Goal: Register for event/course

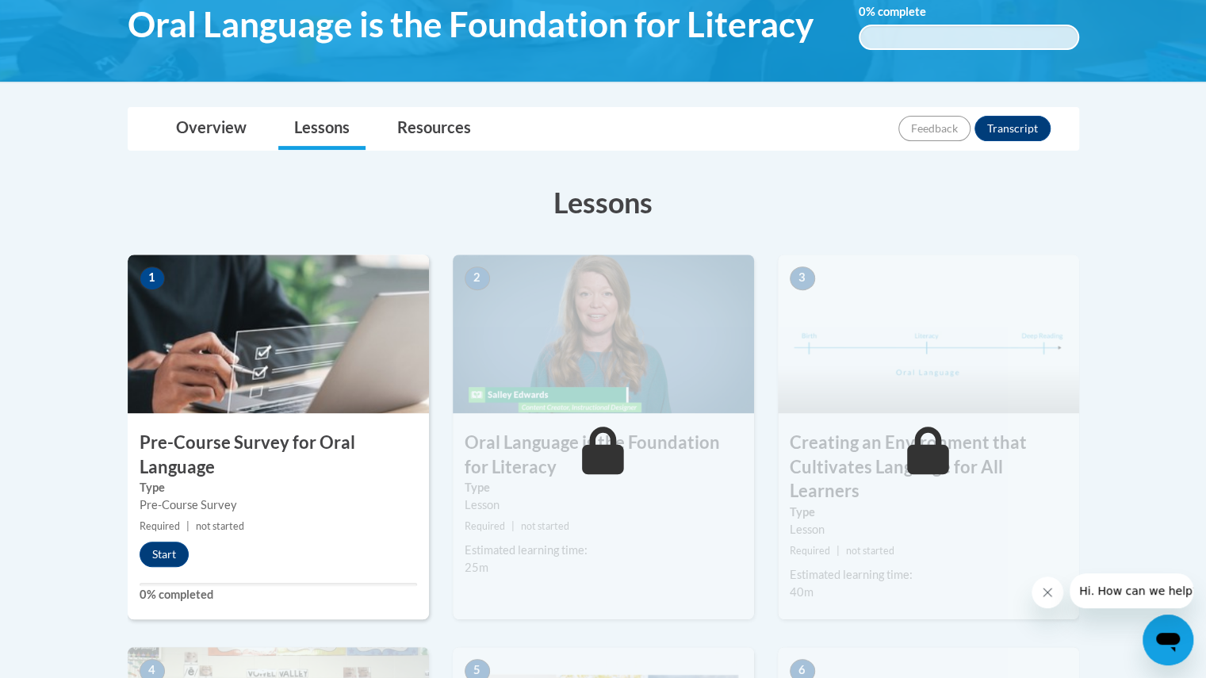
scroll to position [281, 0]
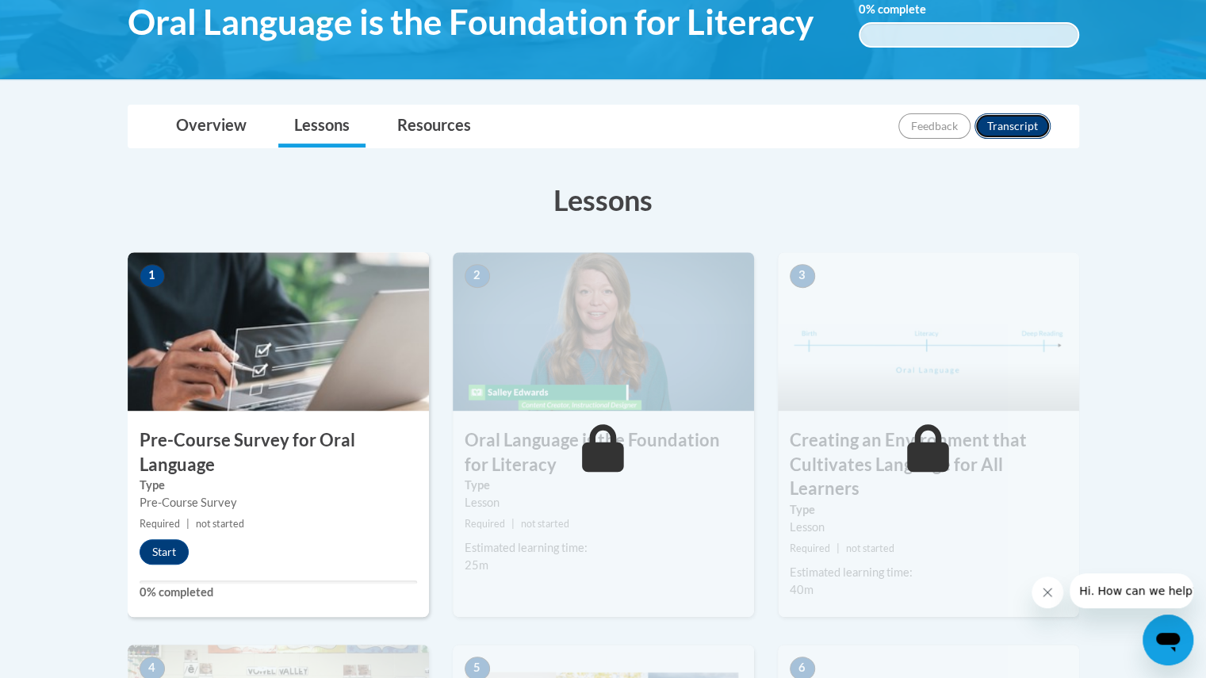
click at [1016, 126] on button "Transcript" at bounding box center [1013, 125] width 76 height 25
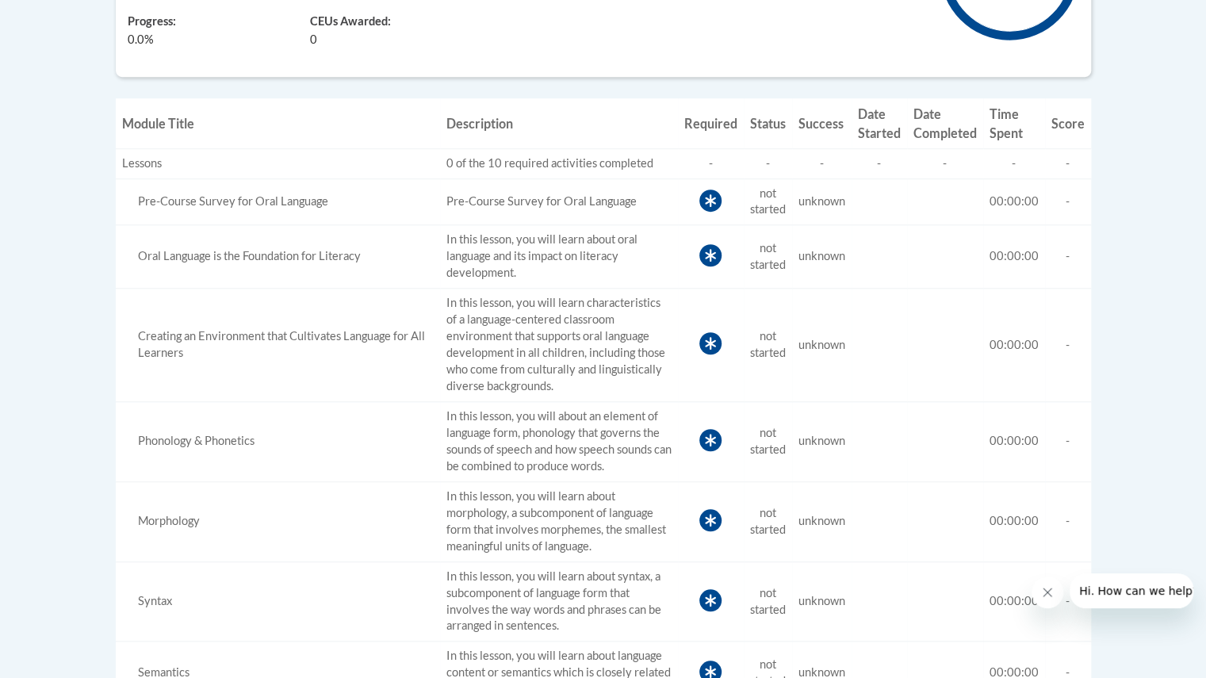
scroll to position [551, 0]
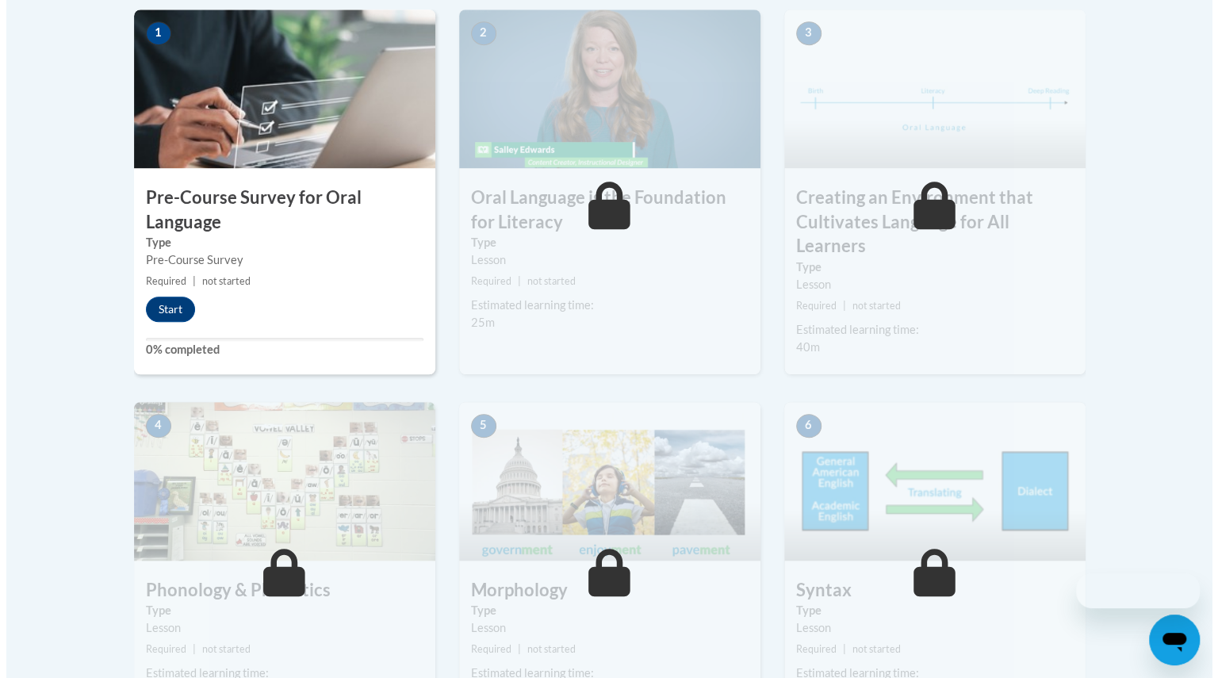
scroll to position [281, 0]
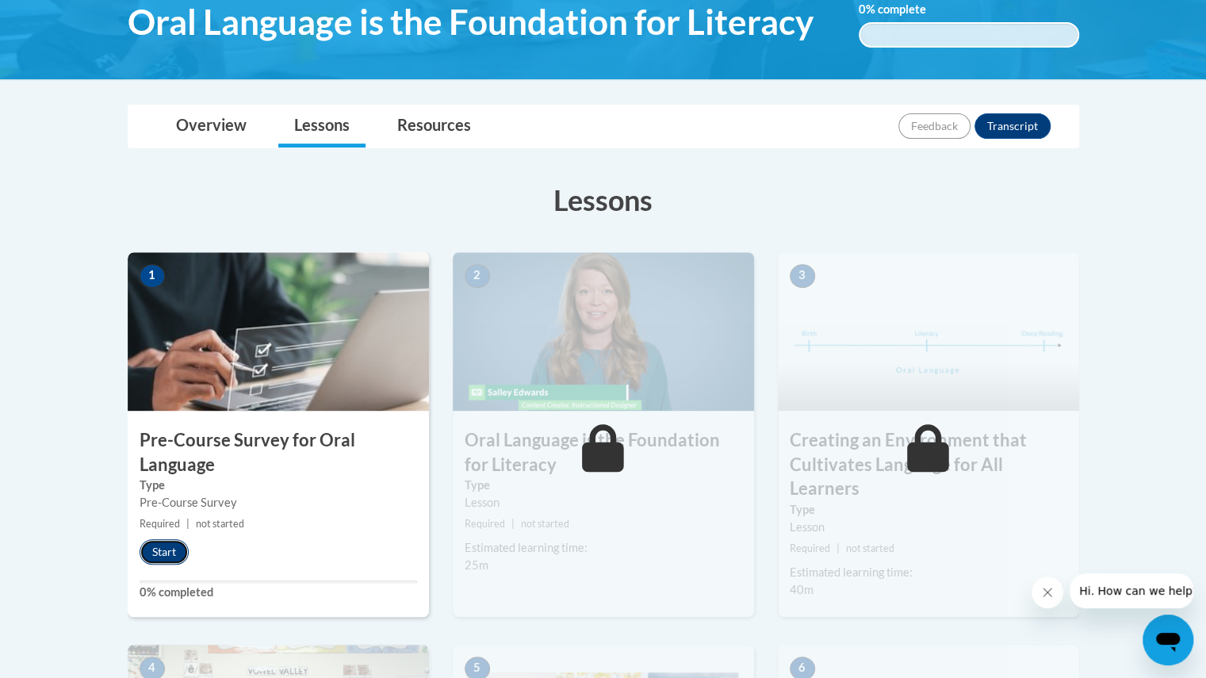
click at [162, 548] on button "Start" at bounding box center [164, 551] width 49 height 25
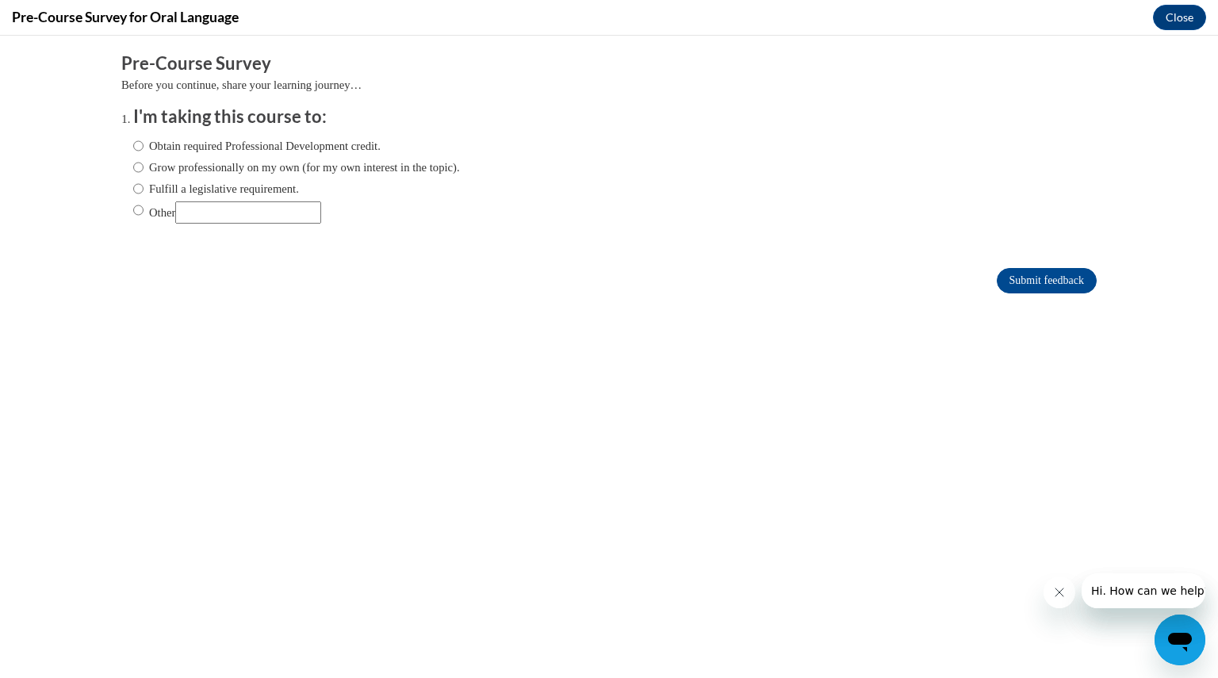
scroll to position [0, 0]
click at [133, 144] on input "Obtain required Professional Development credit." at bounding box center [138, 145] width 10 height 17
radio input "true"
click at [1053, 278] on input "Submit feedback" at bounding box center [1047, 280] width 100 height 25
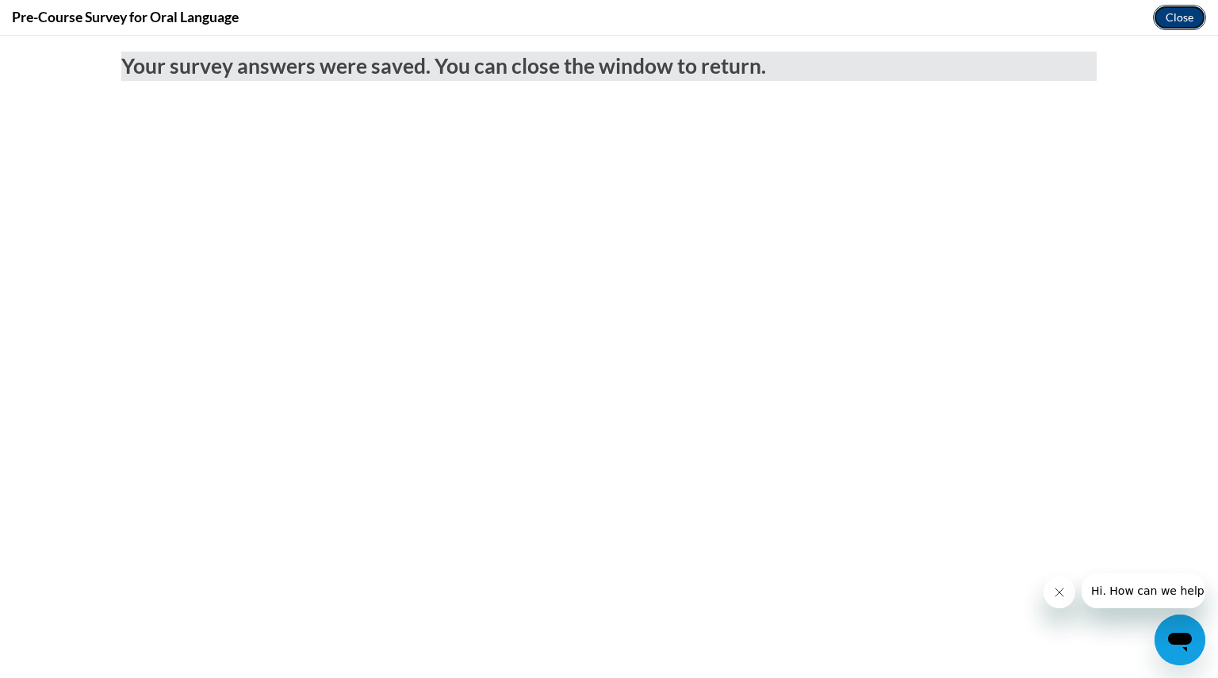
click at [1184, 15] on button "Close" at bounding box center [1179, 17] width 53 height 25
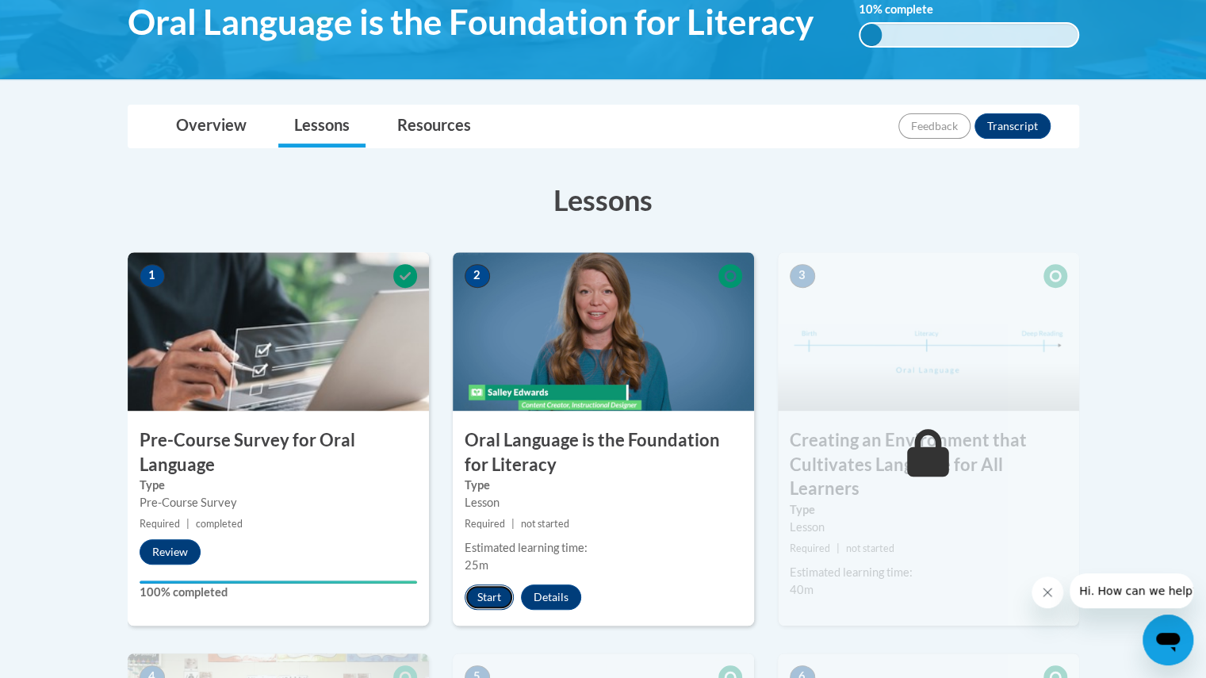
click at [482, 596] on button "Start" at bounding box center [489, 597] width 49 height 25
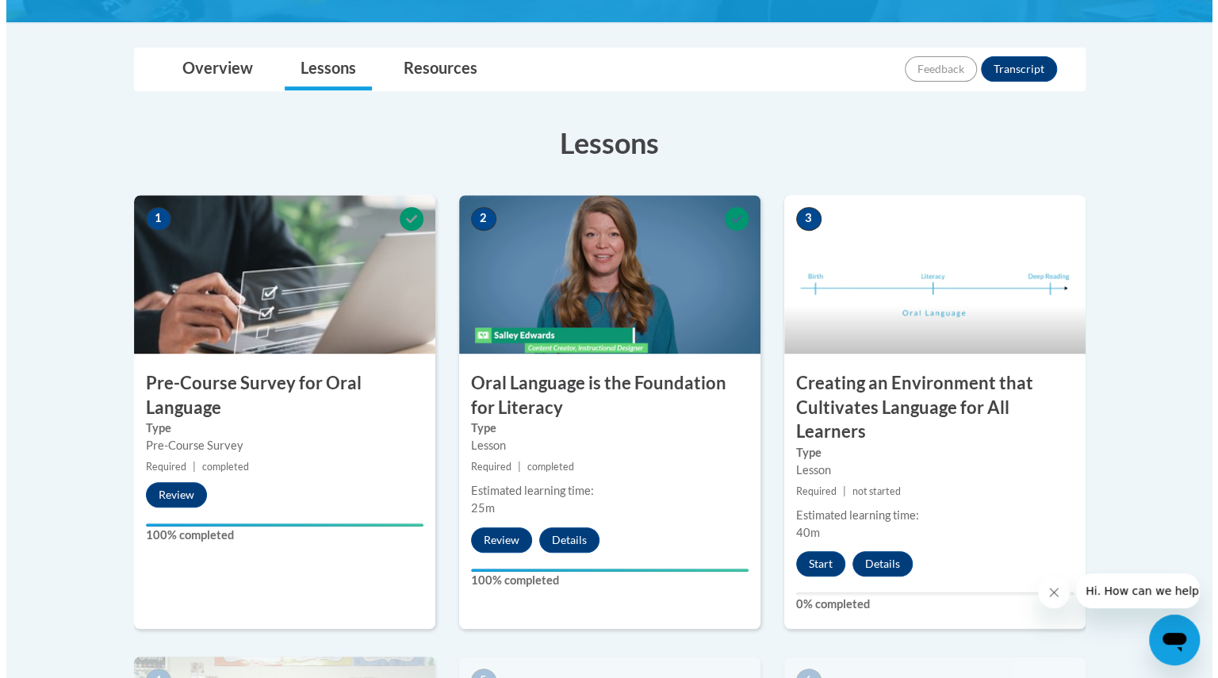
scroll to position [342, 0]
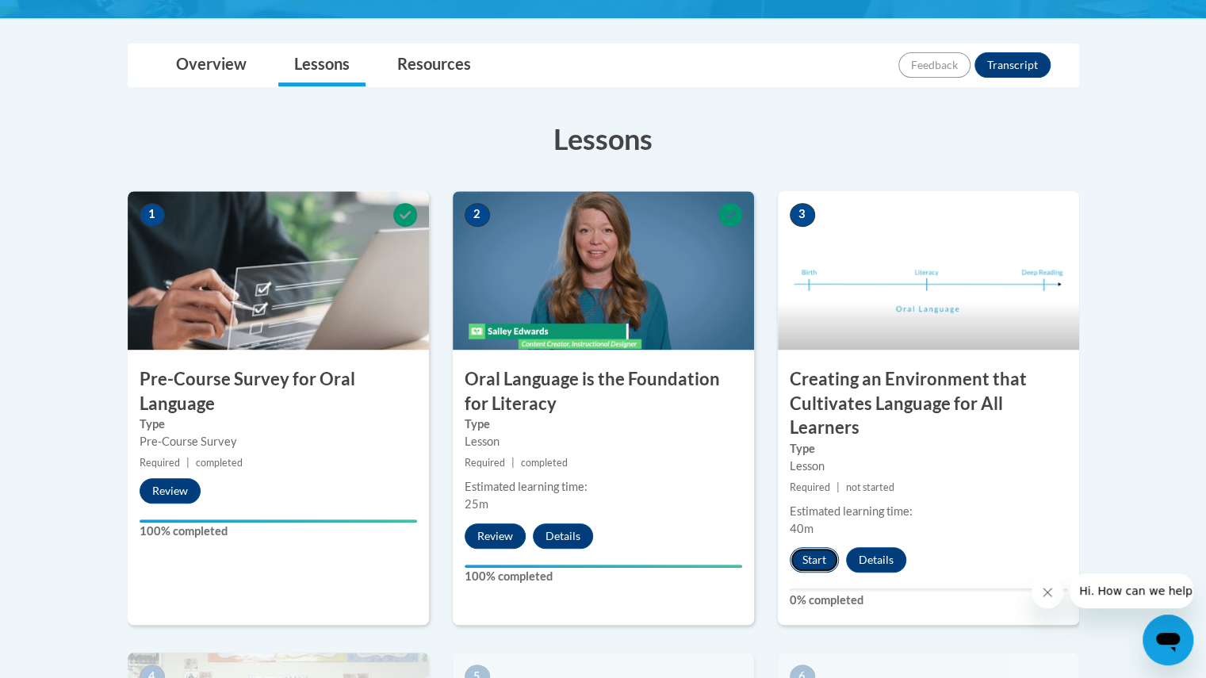
click at [808, 557] on button "Start" at bounding box center [814, 559] width 49 height 25
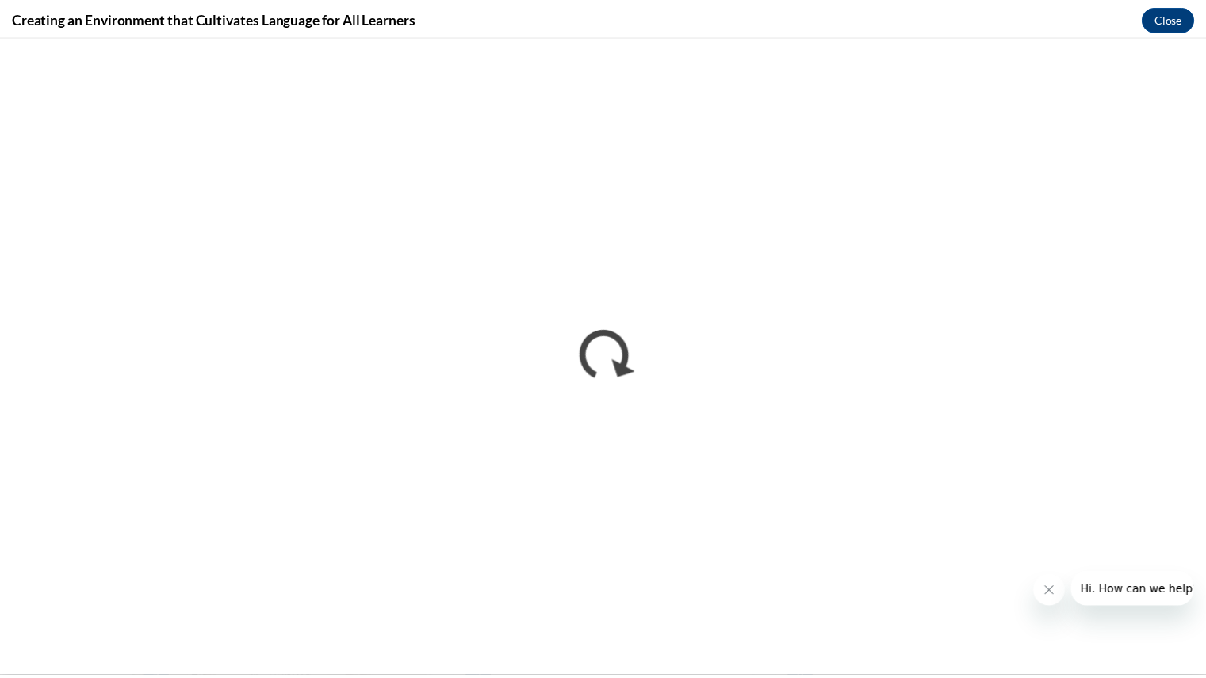
scroll to position [0, 0]
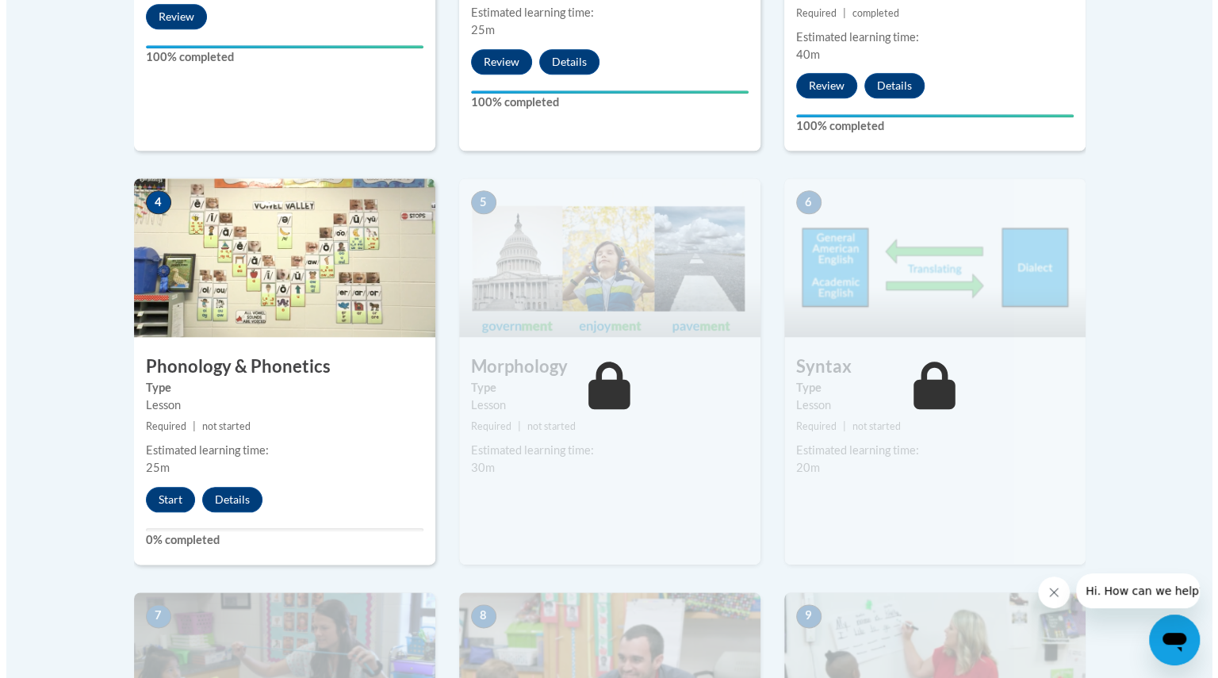
scroll to position [821, 0]
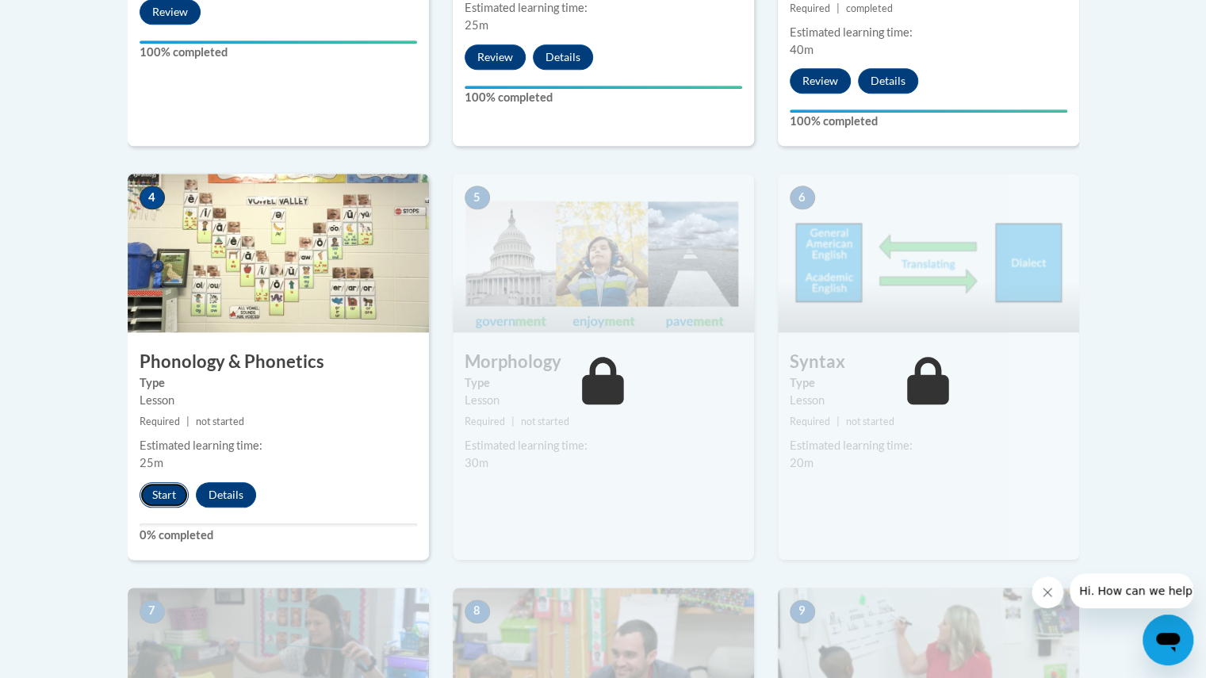
click at [167, 487] on button "Start" at bounding box center [164, 494] width 49 height 25
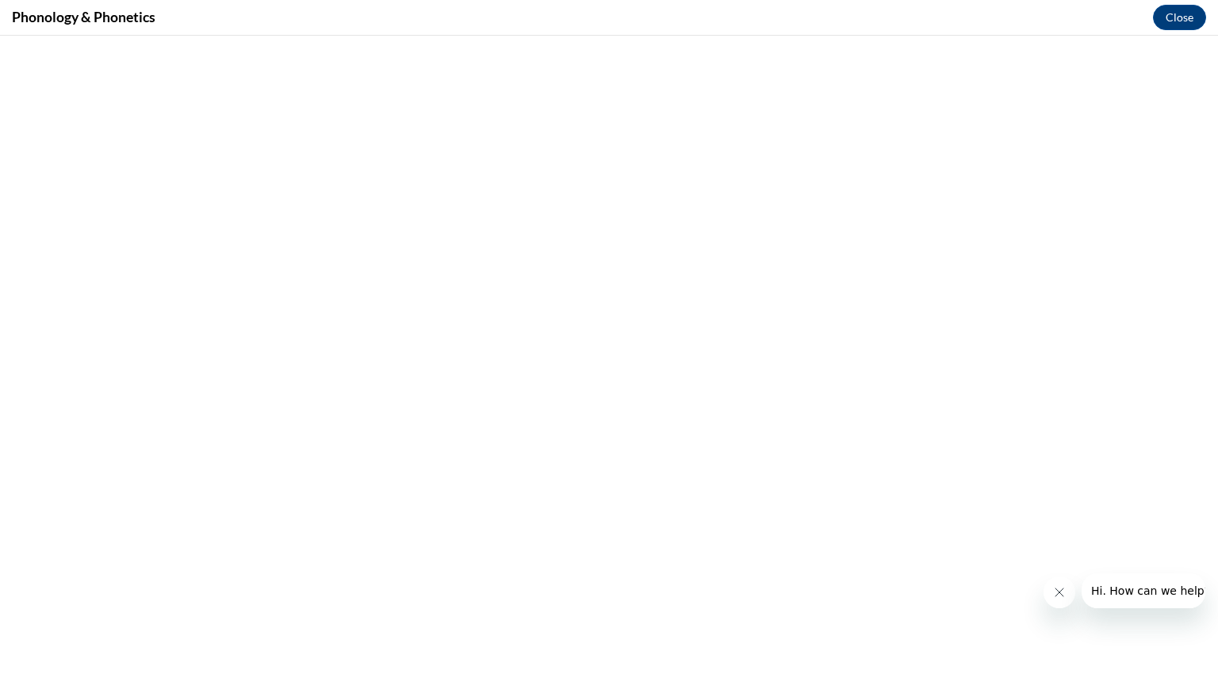
click at [1059, 589] on icon "Close message from company" at bounding box center [1059, 592] width 13 height 13
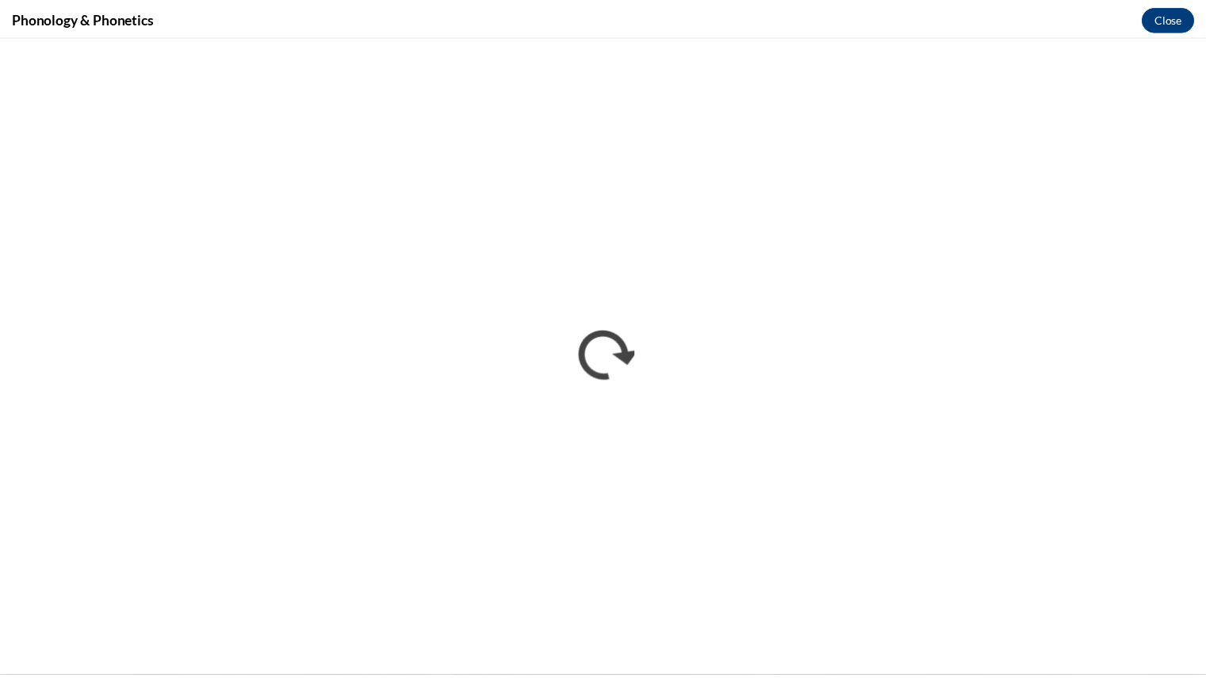
scroll to position [0, 0]
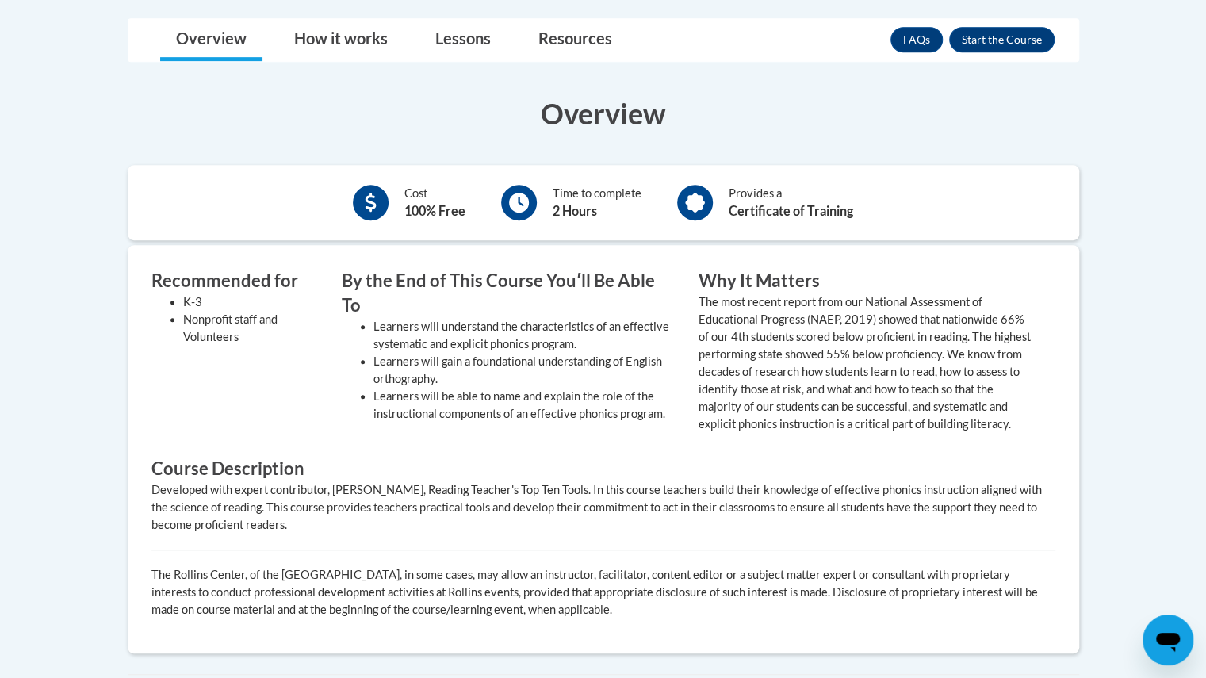
scroll to position [476, 0]
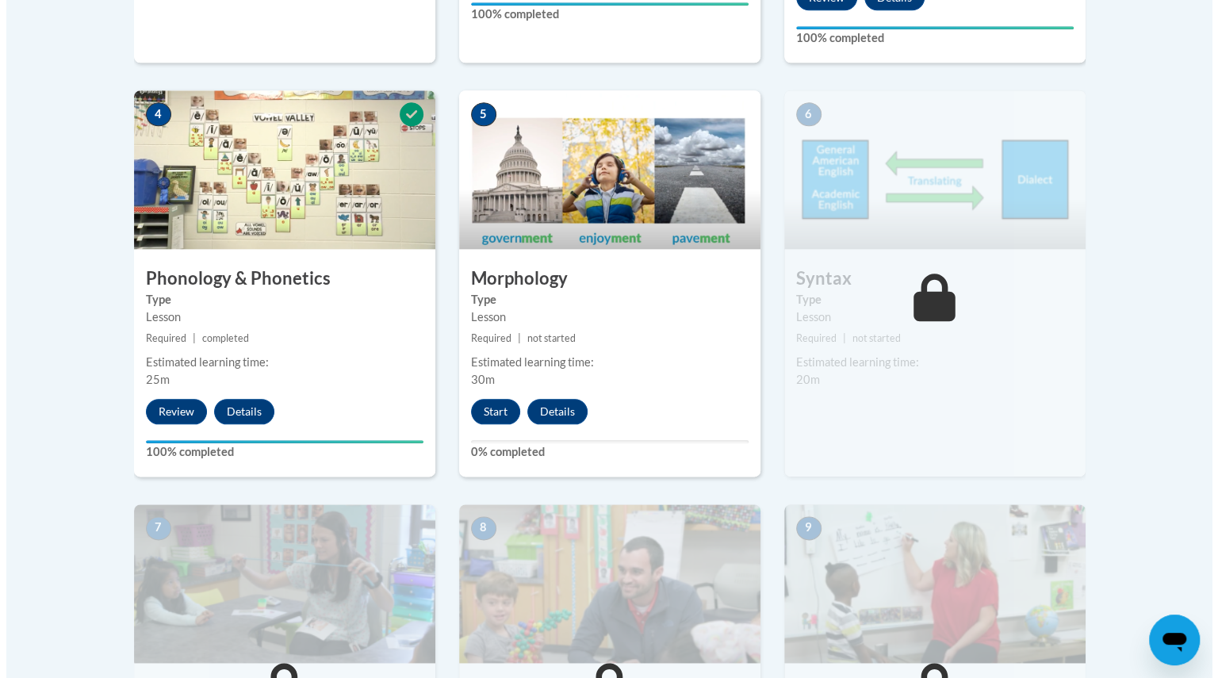
scroll to position [911, 0]
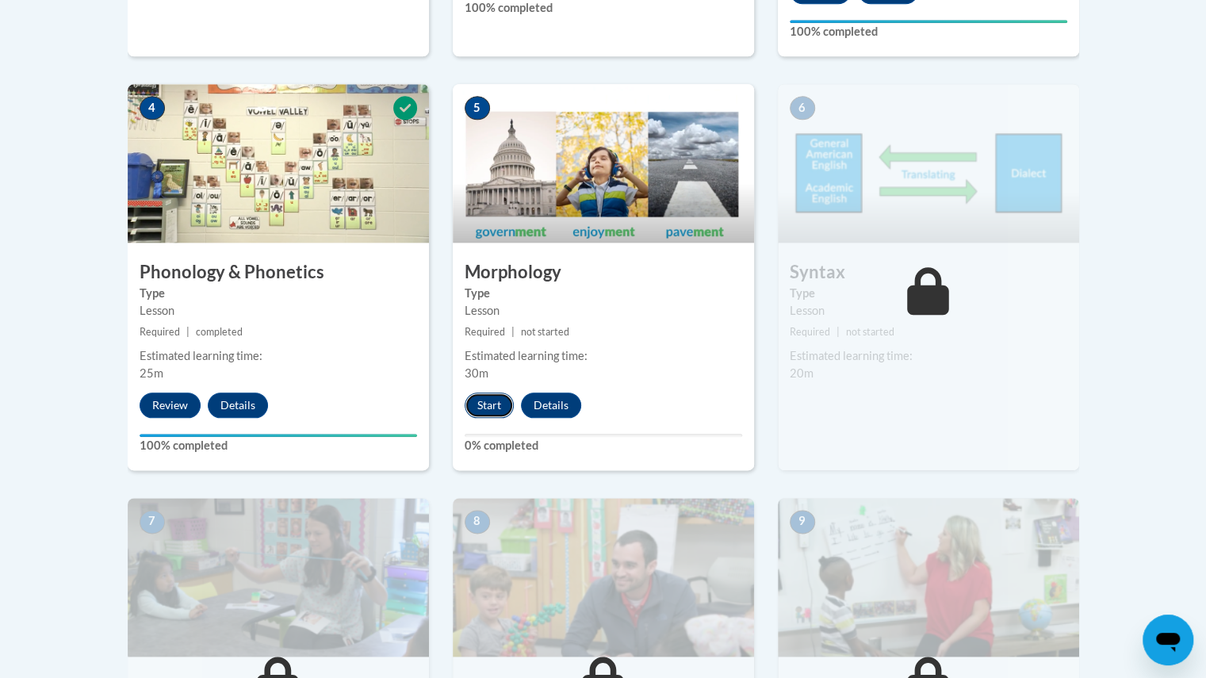
click at [484, 401] on button "Start" at bounding box center [489, 405] width 49 height 25
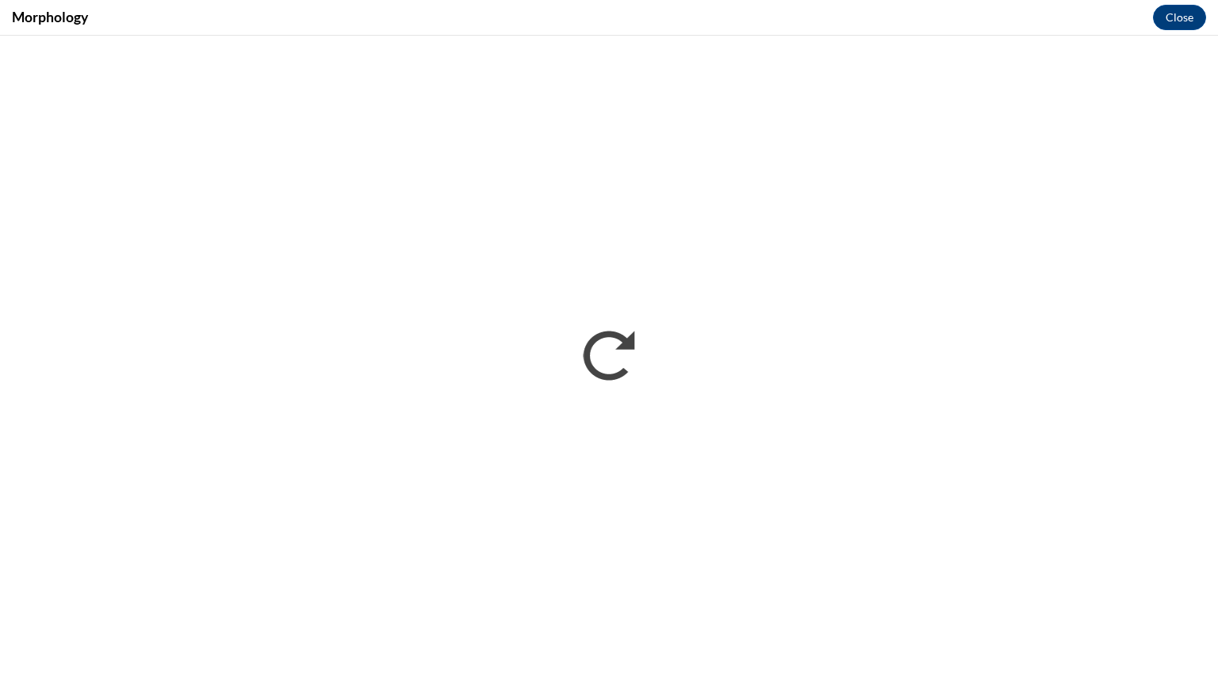
scroll to position [0, 0]
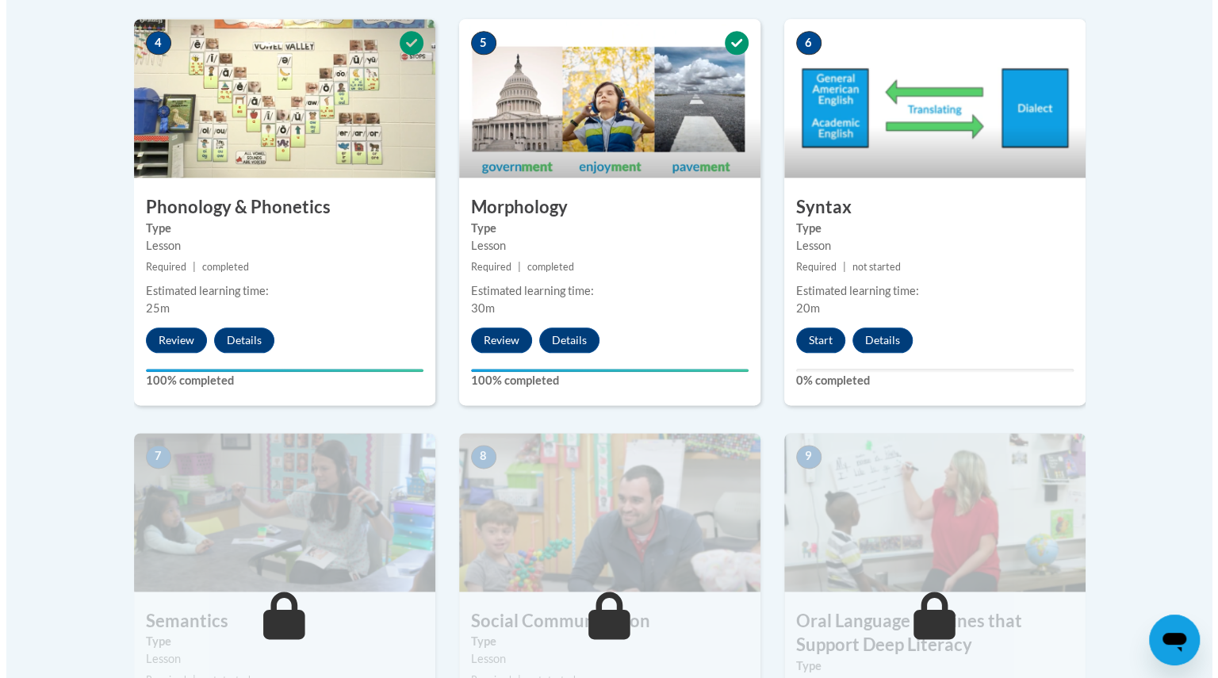
scroll to position [975, 0]
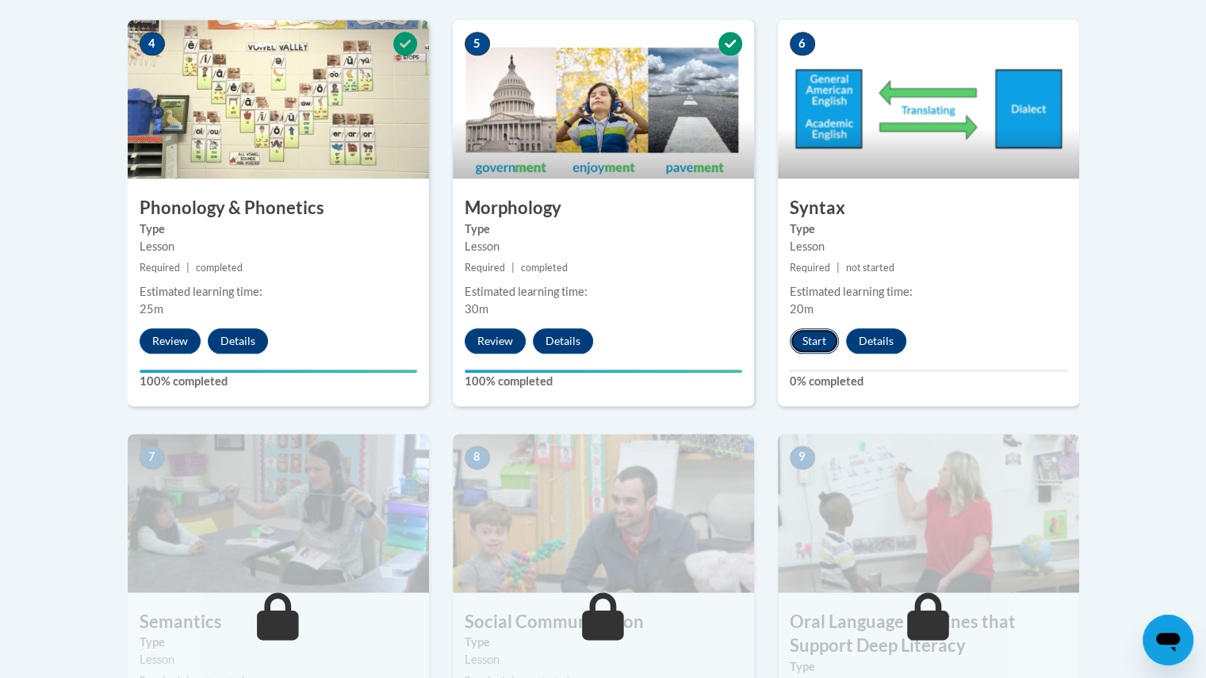
click at [807, 336] on button "Start" at bounding box center [814, 340] width 49 height 25
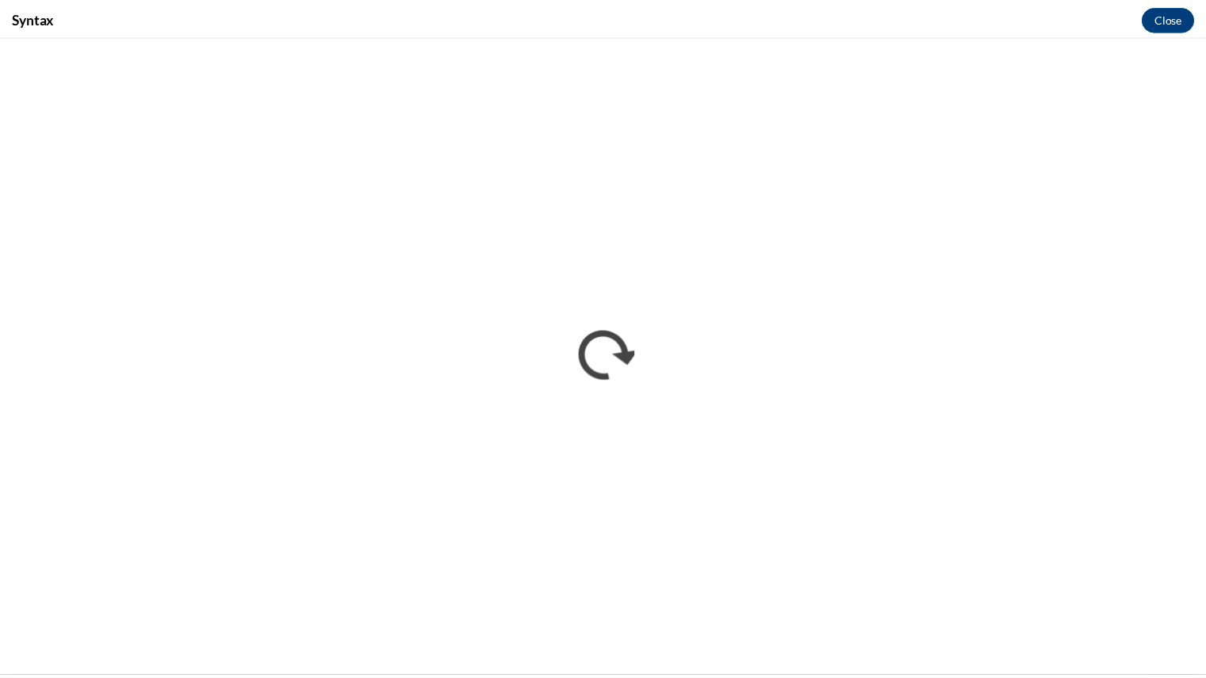
scroll to position [0, 0]
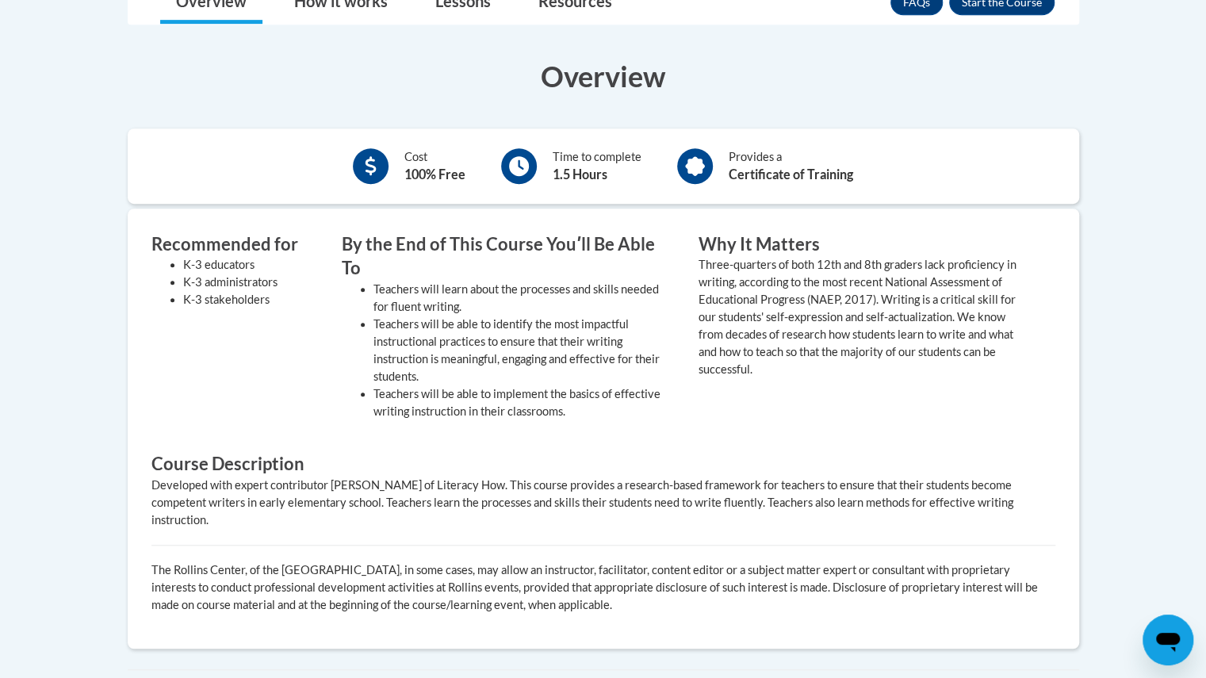
scroll to position [481, 0]
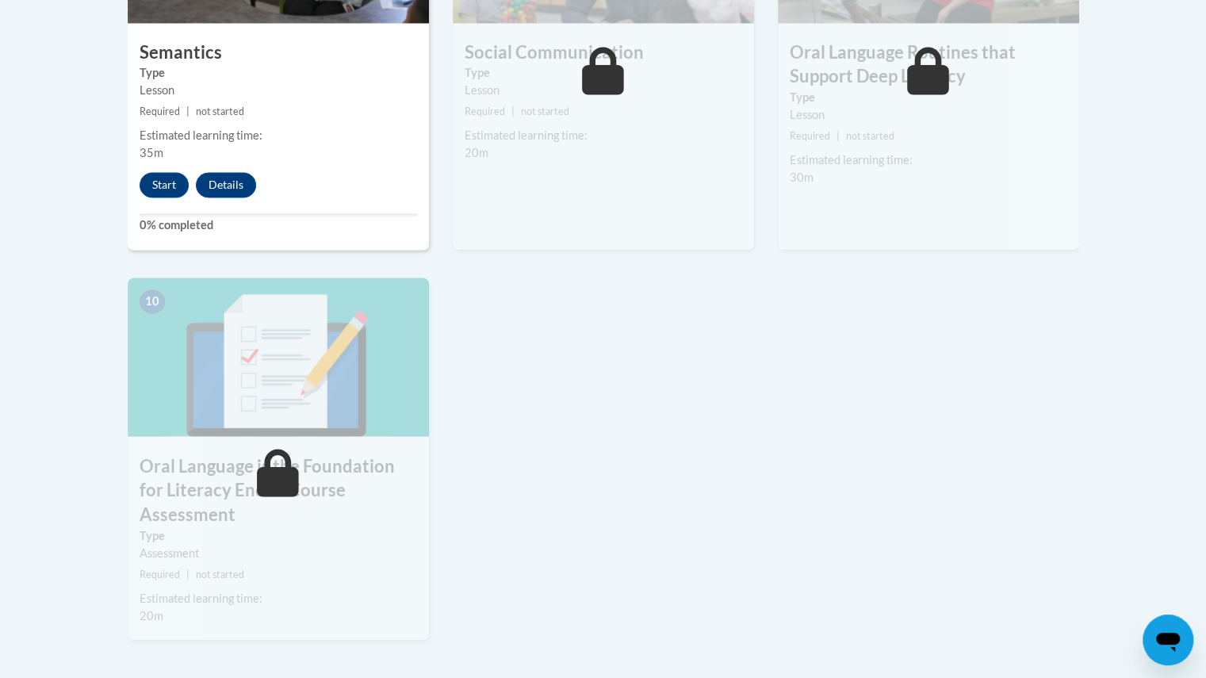
scroll to position [1542, 0]
